Goal: Task Accomplishment & Management: Manage account settings

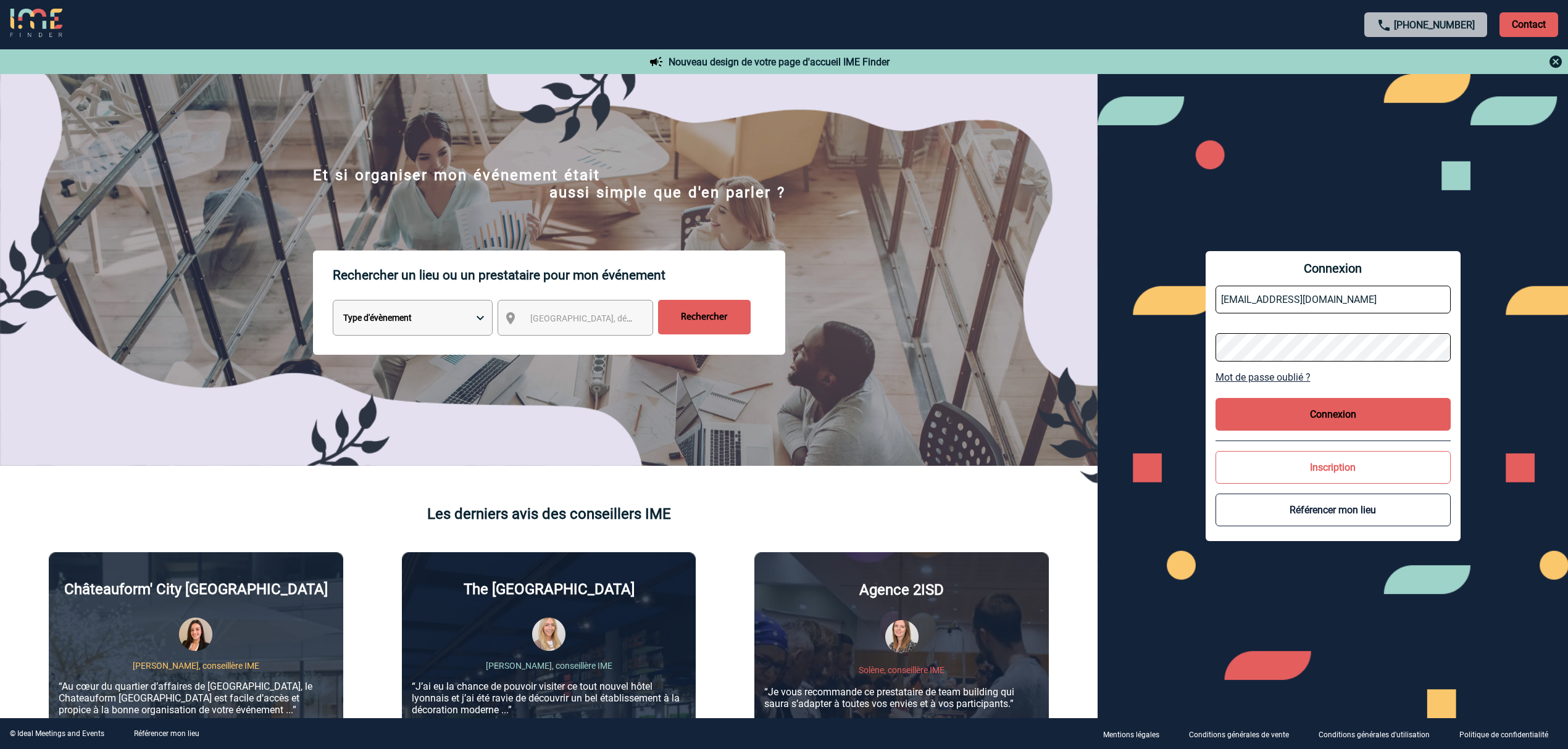
drag, startPoint x: 1262, startPoint y: 295, endPoint x: 1265, endPoint y: 302, distance: 7.6
click at [1262, 295] on input "[EMAIL_ADDRESS][DOMAIN_NAME]" at bounding box center [1332, 299] width 235 height 28
drag, startPoint x: 1314, startPoint y: 299, endPoint x: 1331, endPoint y: 298, distance: 17.0
click at [1316, 298] on input "[EMAIL_ADDRESS][DOMAIN_NAME]" at bounding box center [1332, 299] width 235 height 28
drag, startPoint x: 1344, startPoint y: 299, endPoint x: 1166, endPoint y: 306, distance: 178.1
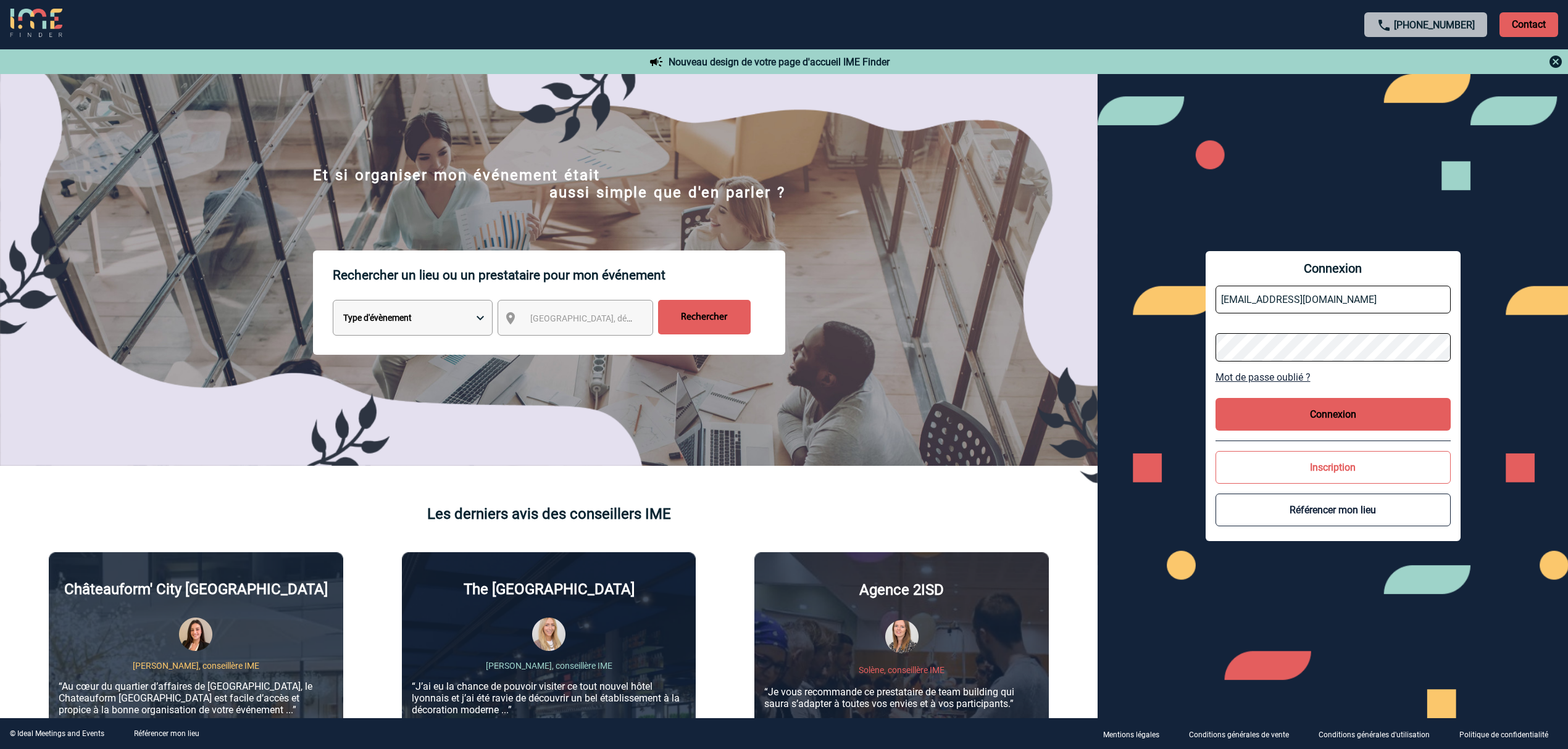
click at [1166, 308] on div "Connexion [EMAIL_ADDRESS][DOMAIN_NAME] Mot de passe oublié ? Connexion Inscript…" at bounding box center [1333, 396] width 470 height 644
drag, startPoint x: 1159, startPoint y: 283, endPoint x: 1193, endPoint y: 295, distance: 36.1
click at [1181, 291] on div "Connexion Mot de passe oublié ? Connexion Inscription Référencer mon lieu" at bounding box center [1333, 396] width 470 height 644
type input "[EMAIL_ADDRESS][DOMAIN_NAME]"
drag, startPoint x: 1220, startPoint y: 296, endPoint x: 1238, endPoint y: 302, distance: 19.0
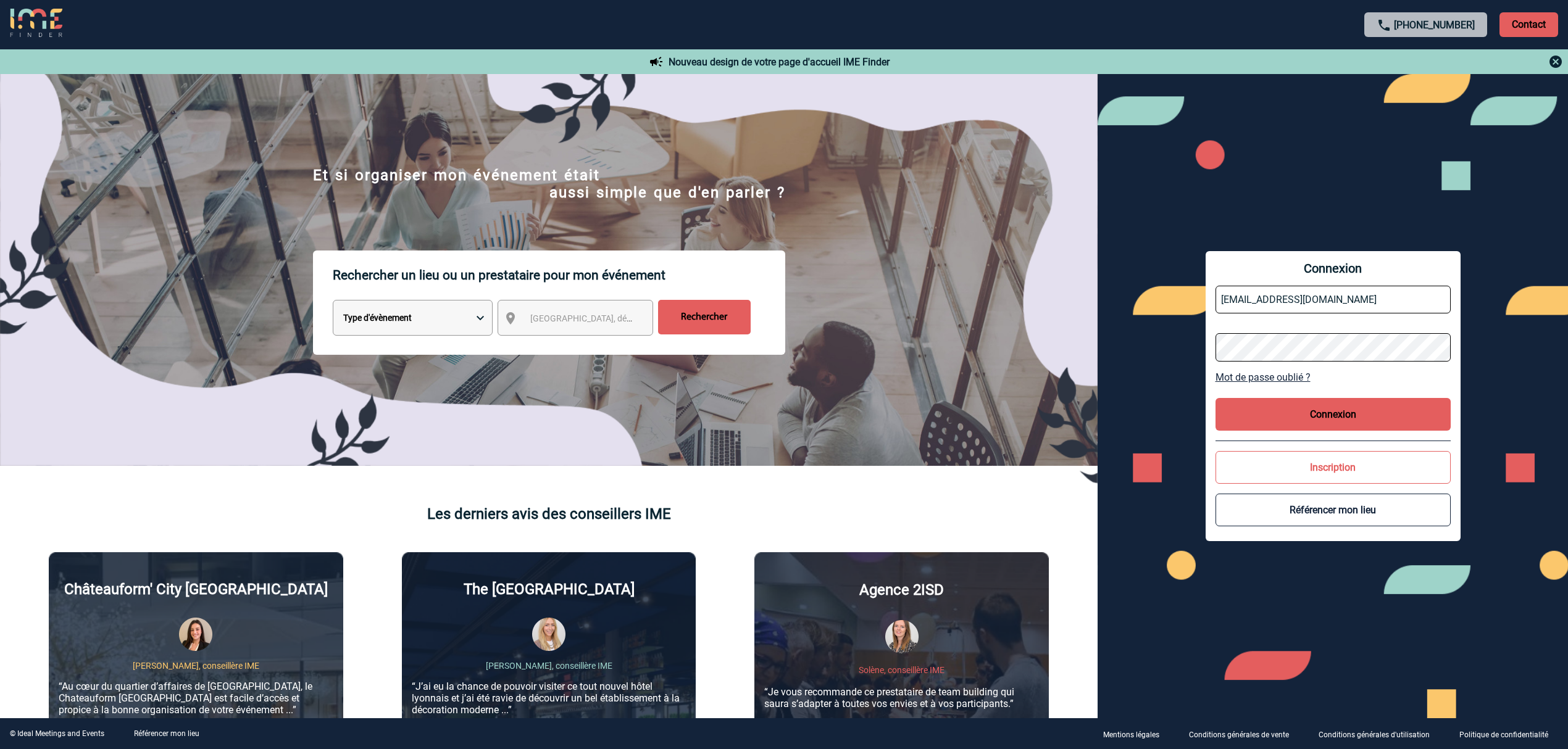
click at [1222, 296] on input "[EMAIL_ADDRESS][DOMAIN_NAME]" at bounding box center [1332, 299] width 235 height 28
click at [1309, 415] on button "Connexion" at bounding box center [1332, 414] width 235 height 33
